Goal: Task Accomplishment & Management: Use online tool/utility

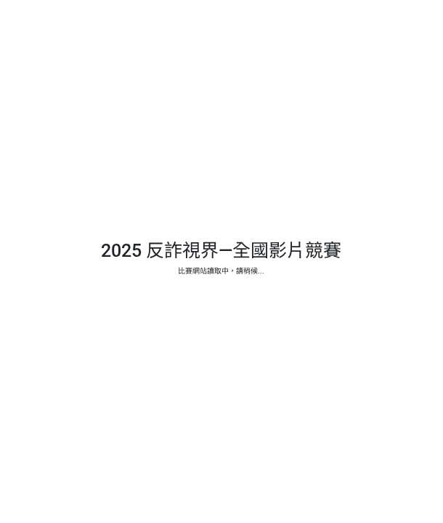
click at [108, 28] on div at bounding box center [221, 261] width 443 height 523
select select "vote"
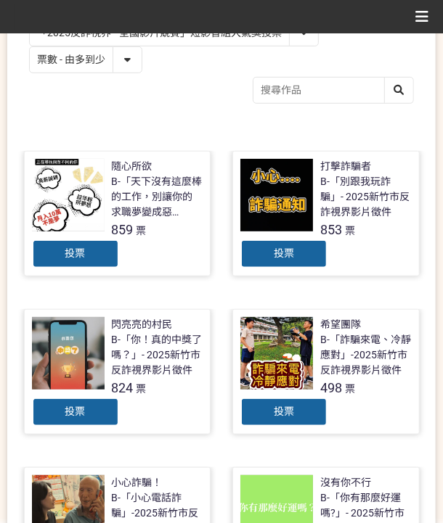
scroll to position [338, 0]
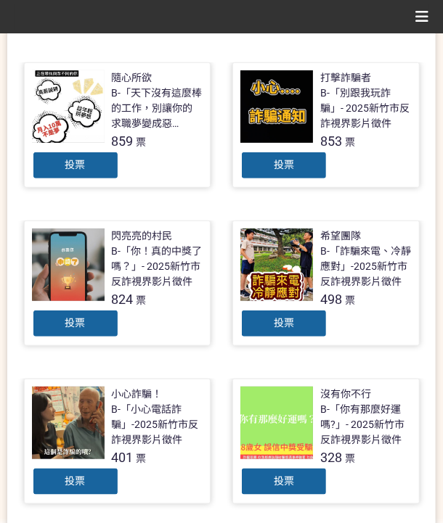
click at [73, 318] on span "投票" at bounding box center [75, 323] width 20 height 12
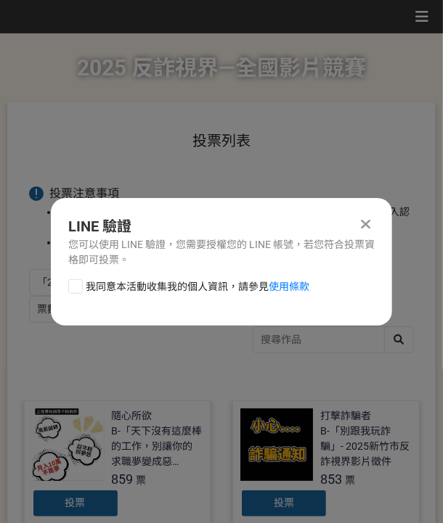
click at [118, 285] on span "我同意本活動收集我的個人資訊，請參見 使用條款" at bounding box center [198, 286] width 224 height 15
click at [78, 285] on input "我同意本活動收集我的個人資訊，請參見 使用條款" at bounding box center [73, 286] width 9 height 9
checkbox input "false"
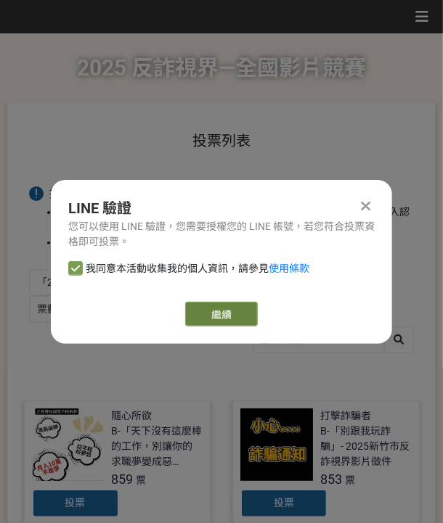
click at [220, 317] on link "繼續" at bounding box center [221, 314] width 73 height 25
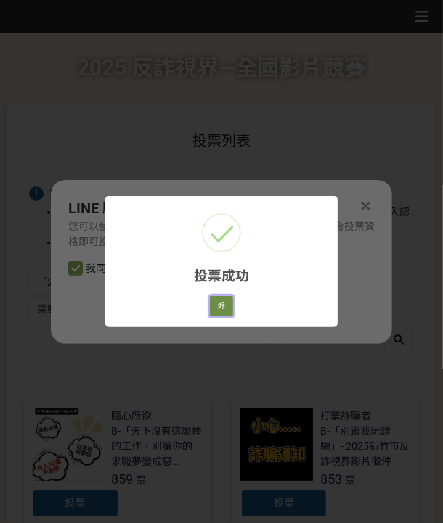
click at [226, 299] on button "好" at bounding box center [221, 306] width 23 height 20
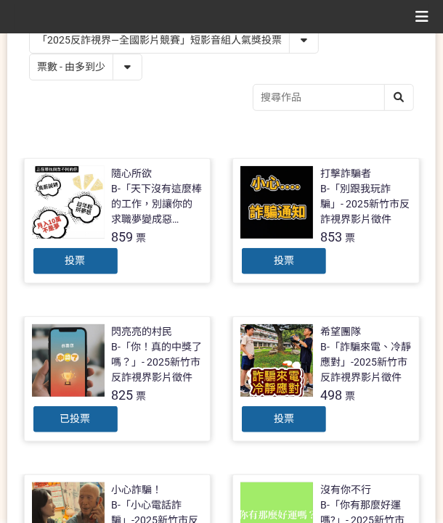
scroll to position [97, 0]
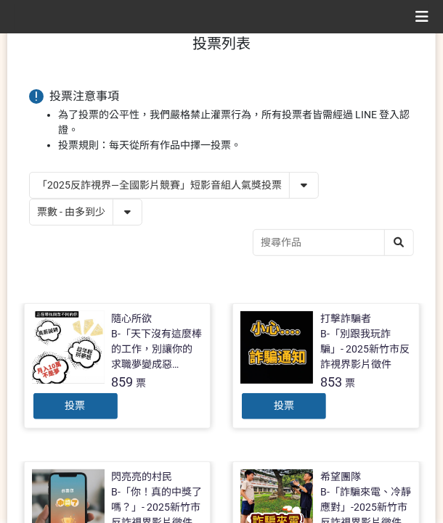
click at [146, 185] on select "「2025反詐視界—全國影片競賽」短影音組人氣獎投票 「2025反詐視界—全國影片競賽」短片組人氣獎投票" at bounding box center [174, 185] width 288 height 25
select select "13146"
click at [30, 173] on select "「2025反詐視界—全國影片競賽」短影音組人氣獎投票 「2025反詐視界—全國影片競賽」短片組人氣獎投票" at bounding box center [174, 185] width 288 height 25
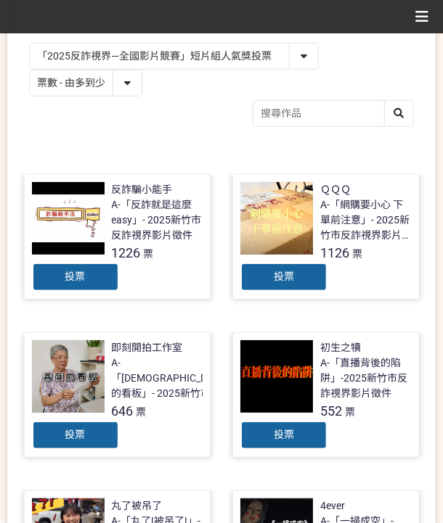
scroll to position [242, 0]
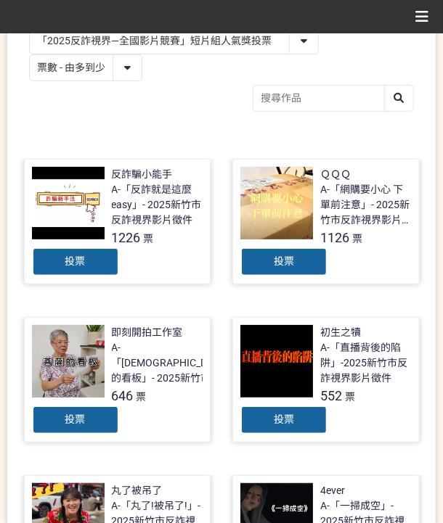
click at [75, 256] on span "投票" at bounding box center [75, 261] width 20 height 12
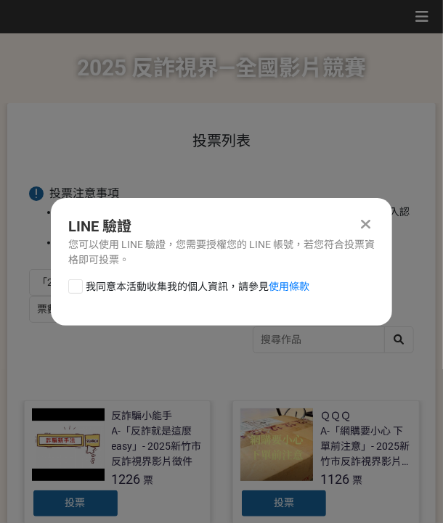
scroll to position [0, 0]
click at [163, 279] on span "我同意本活動收集我的個人資訊，請參見 使用條款" at bounding box center [198, 286] width 224 height 15
click at [78, 282] on input "我同意本活動收集我的個人資訊，請參見 使用條款" at bounding box center [73, 286] width 9 height 9
checkbox input "false"
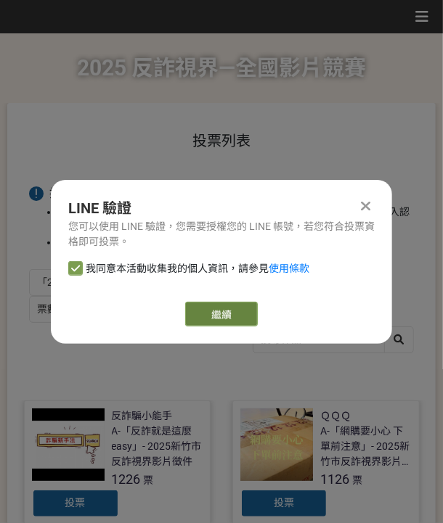
click at [246, 310] on link "繼續" at bounding box center [221, 314] width 73 height 25
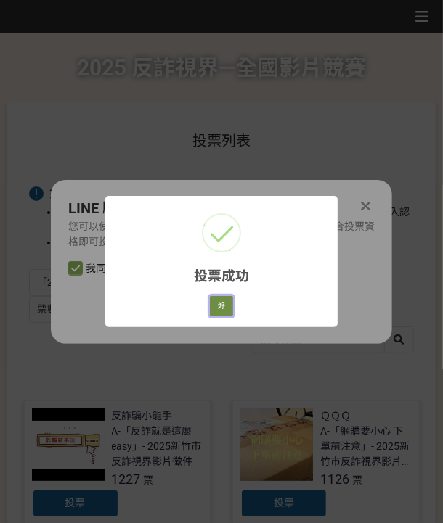
click at [224, 314] on button "好" at bounding box center [221, 306] width 23 height 20
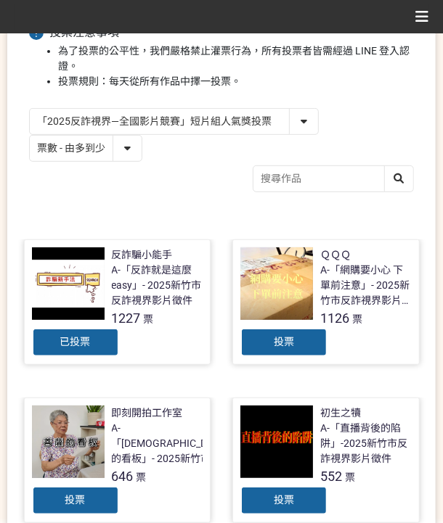
scroll to position [195, 0]
